Goal: Find specific page/section: Find specific page/section

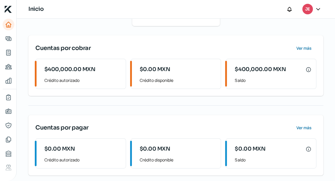
scroll to position [78, 0]
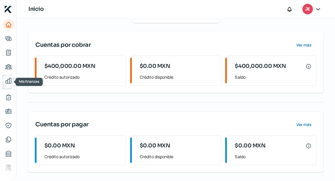
click at [6, 81] on icon "Mis finanzas" at bounding box center [8, 80] width 7 height 7
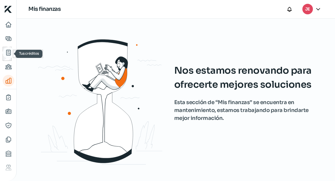
click at [8, 53] on icon "Tus créditos" at bounding box center [8, 52] width 7 height 7
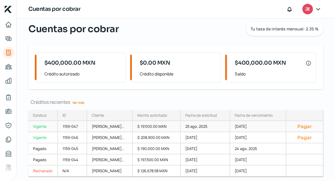
scroll to position [38, 0]
